Goal: Task Accomplishment & Management: Use online tool/utility

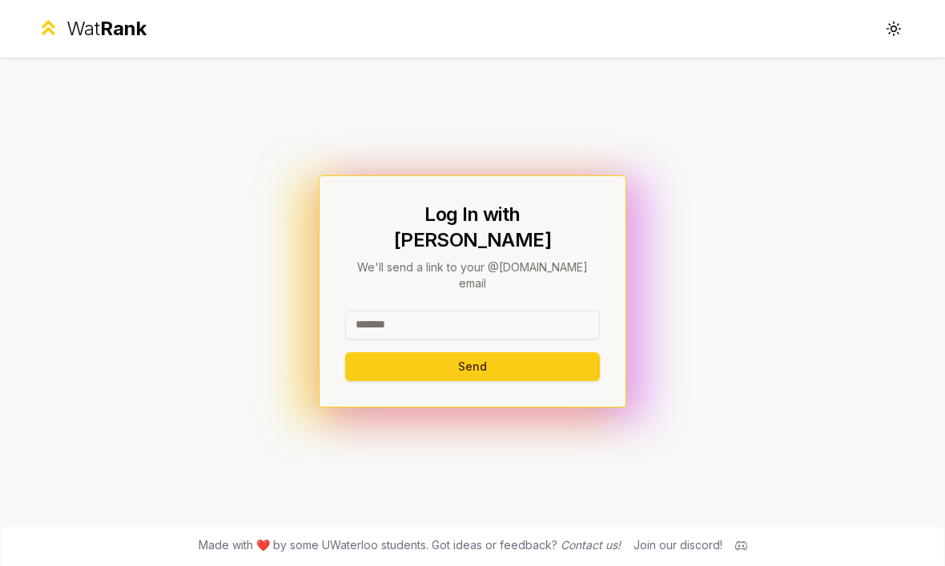
click at [571, 316] on input at bounding box center [472, 325] width 255 height 29
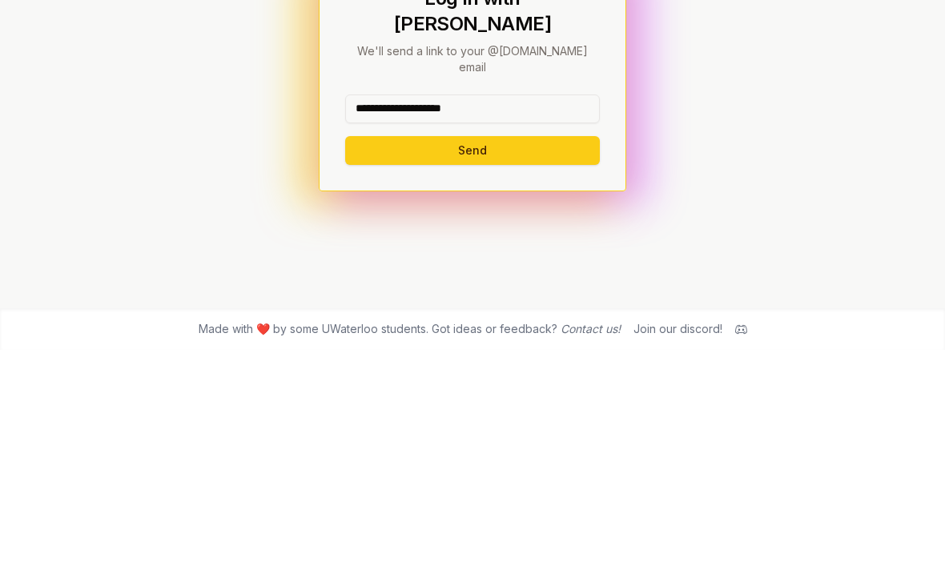
click at [472, 352] on button "Send" at bounding box center [472, 366] width 255 height 29
type input "********"
click at [564, 352] on button "Send" at bounding box center [472, 366] width 255 height 29
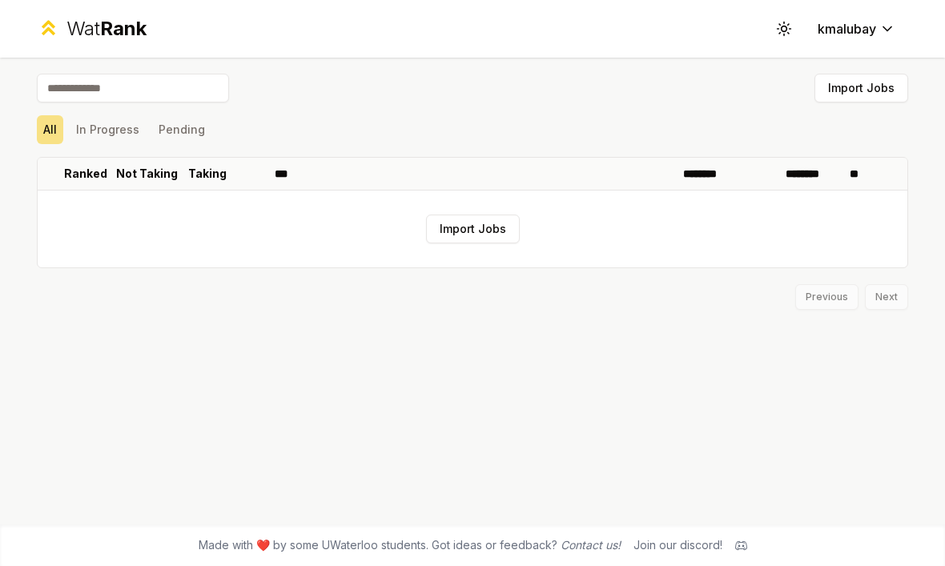
click at [501, 217] on button "Import Jobs" at bounding box center [473, 229] width 94 height 29
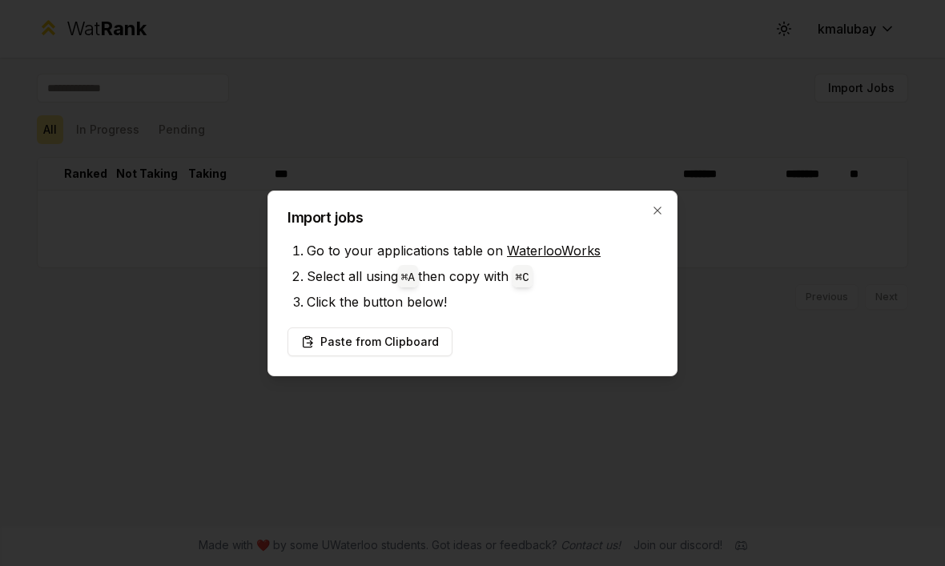
click at [412, 284] on span "⌘ A" at bounding box center [408, 276] width 20 height 22
click at [415, 283] on code "⌘ A" at bounding box center [408, 278] width 14 height 13
click at [418, 287] on span "⌘ A" at bounding box center [408, 276] width 20 height 22
click at [409, 339] on button "Paste from Clipboard" at bounding box center [370, 342] width 165 height 29
